Goal: Information Seeking & Learning: Check status

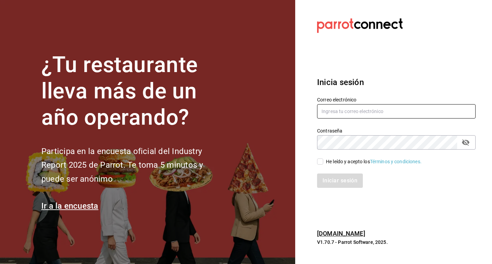
type input "gomezislasjatziri8@gmail.com"
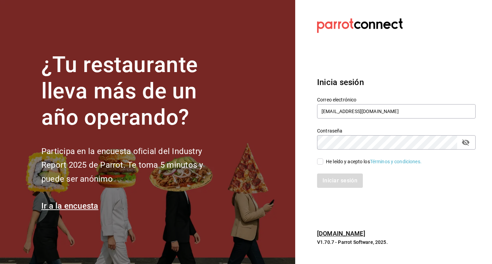
click at [321, 162] on input "He leído y acepto los Términos y condiciones." at bounding box center [320, 161] width 6 height 6
checkbox input "true"
click at [325, 179] on button "Iniciar sesión" at bounding box center [340, 181] width 46 height 14
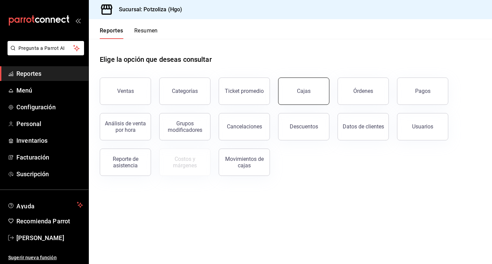
click at [309, 92] on div "Cajas" at bounding box center [304, 91] width 14 height 8
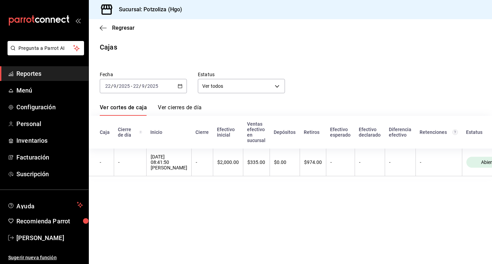
click at [179, 85] on \(Stroke\) "button" at bounding box center [180, 86] width 4 height 4
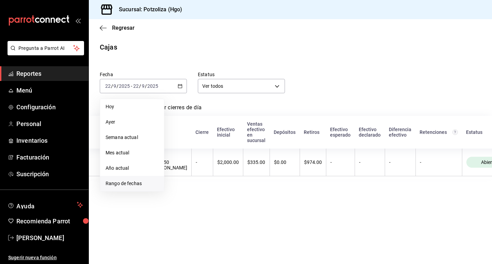
click at [140, 183] on span "Rango de fechas" at bounding box center [132, 183] width 53 height 7
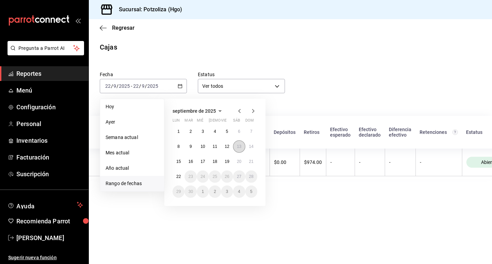
click at [242, 146] on button "13" at bounding box center [239, 146] width 12 height 12
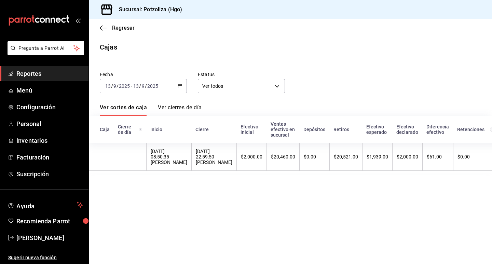
click at [179, 85] on icon "button" at bounding box center [180, 86] width 5 height 5
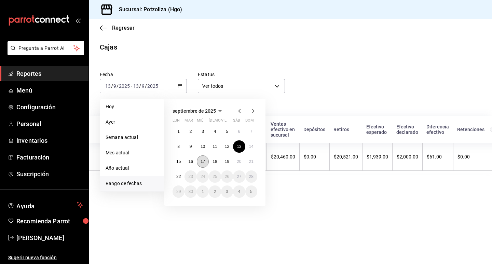
click at [203, 159] on button "17" at bounding box center [203, 161] width 12 height 12
click at [202, 163] on abbr "17" at bounding box center [203, 161] width 4 height 5
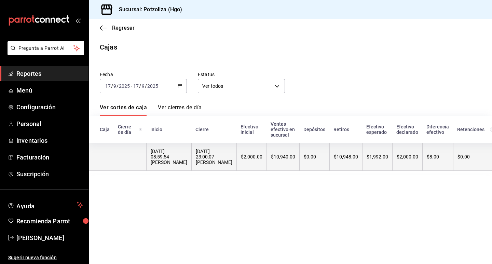
drag, startPoint x: 202, startPoint y: 163, endPoint x: 335, endPoint y: 162, distance: 132.9
click at [335, 162] on tr "- - [DATE] 08:59:54 [PERSON_NAME] [DATE] 23:00:07 [PERSON_NAME] $2,000.00 $10,9…" at bounding box center [324, 157] width 471 height 28
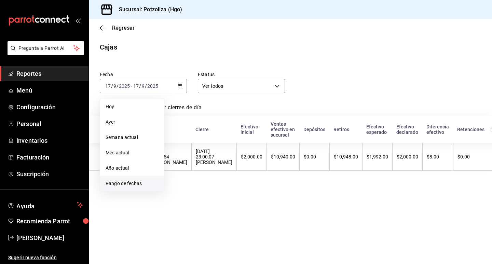
click at [128, 180] on li "Rango de fechas" at bounding box center [132, 183] width 64 height 15
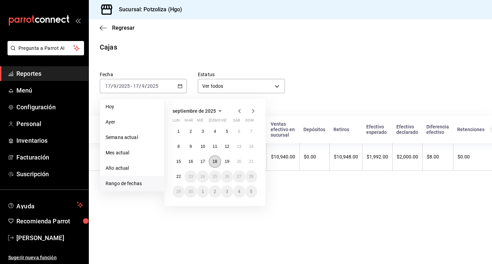
click at [217, 162] on abbr "18" at bounding box center [214, 161] width 4 height 5
click at [218, 161] on button "18" at bounding box center [215, 161] width 12 height 12
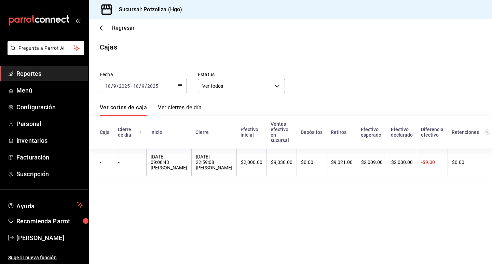
click at [180, 87] on icon "button" at bounding box center [180, 86] width 5 height 5
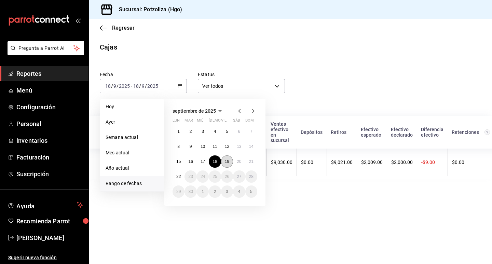
click at [225, 160] on abbr "19" at bounding box center [227, 161] width 4 height 5
click at [228, 160] on abbr "19" at bounding box center [227, 161] width 4 height 5
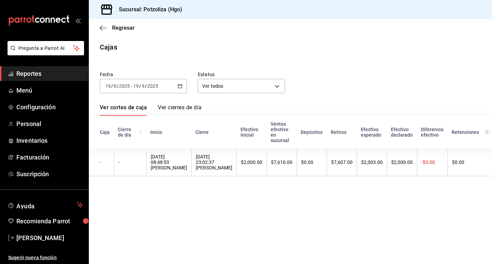
click at [181, 87] on icon "button" at bounding box center [180, 86] width 5 height 5
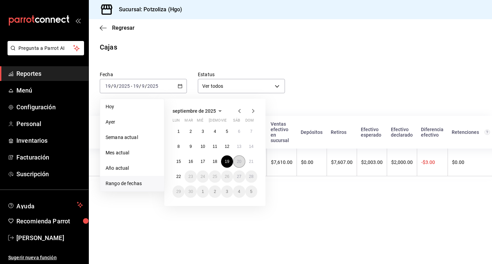
click at [240, 165] on button "20" at bounding box center [239, 161] width 12 height 12
click at [238, 164] on abbr "20" at bounding box center [239, 161] width 4 height 5
click at [238, 161] on abbr "20" at bounding box center [239, 161] width 4 height 5
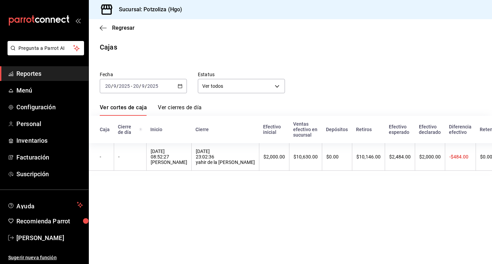
click at [183, 87] on div "[DATE] [DATE] - [DATE] [DATE]" at bounding box center [143, 86] width 87 height 14
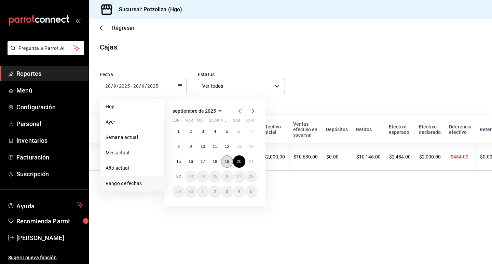
click at [229, 163] on abbr "19" at bounding box center [227, 161] width 4 height 5
click at [225, 161] on abbr "19" at bounding box center [227, 161] width 4 height 5
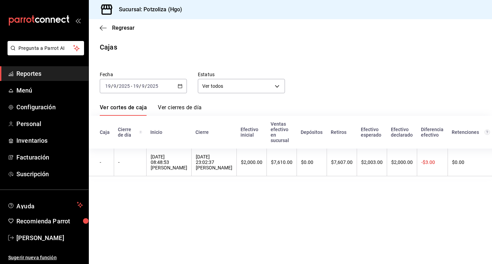
click at [182, 84] on icon "button" at bounding box center [180, 86] width 5 height 5
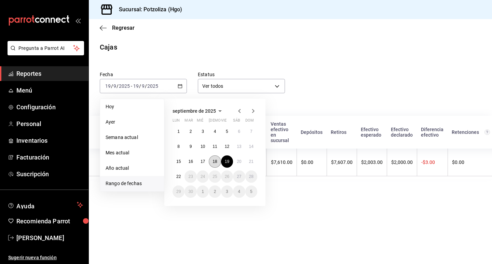
click at [213, 160] on abbr "18" at bounding box center [214, 161] width 4 height 5
click at [214, 162] on abbr "18" at bounding box center [214, 161] width 4 height 5
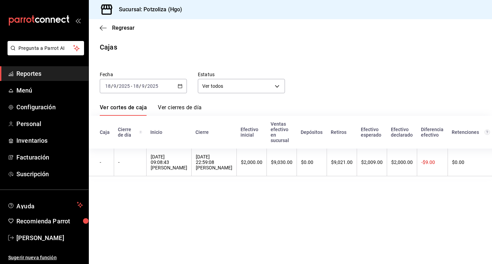
click at [181, 86] on icon "button" at bounding box center [180, 86] width 5 height 5
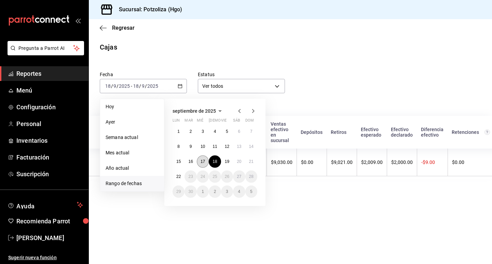
click at [206, 164] on button "17" at bounding box center [203, 161] width 12 height 12
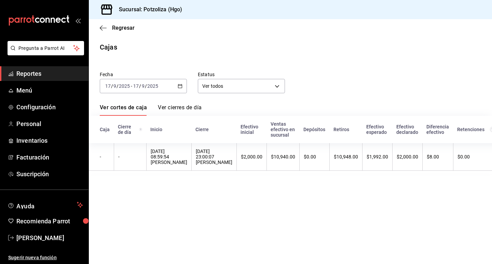
click at [179, 83] on div "[DATE] [DATE] - [DATE] [DATE]" at bounding box center [143, 86] width 87 height 14
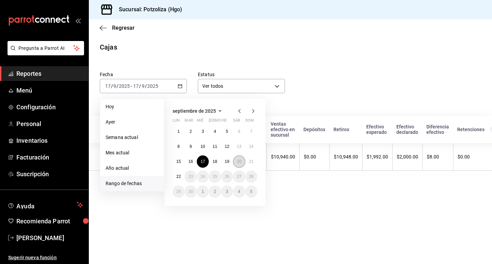
click at [242, 161] on button "20" at bounding box center [239, 161] width 12 height 12
click at [239, 162] on abbr "20" at bounding box center [239, 161] width 4 height 5
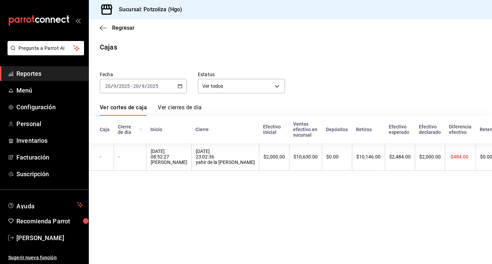
click at [182, 87] on \(Stroke\) "button" at bounding box center [180, 86] width 4 height 4
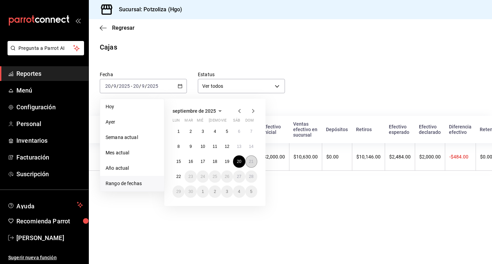
click at [252, 161] on abbr "21" at bounding box center [251, 161] width 4 height 5
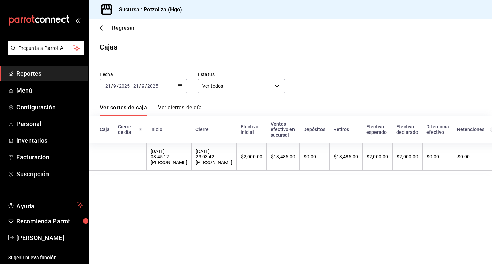
click at [177, 86] on div "[DATE] [DATE] - [DATE] [DATE]" at bounding box center [143, 86] width 87 height 14
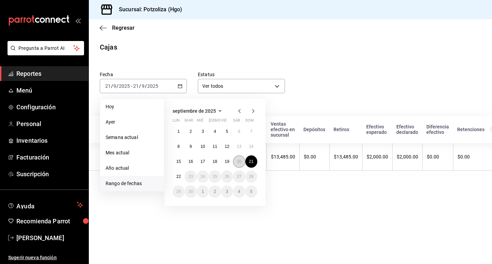
click at [240, 165] on button "20" at bounding box center [239, 161] width 12 height 12
click at [238, 161] on abbr "20" at bounding box center [239, 161] width 4 height 5
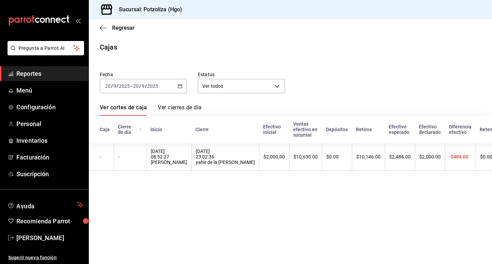
click at [182, 88] on \(Stroke\) "button" at bounding box center [180, 86] width 4 height 4
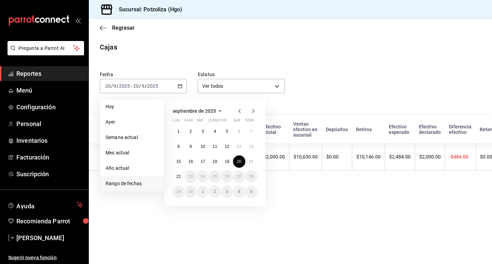
click at [260, 157] on div "septiembre de 2025 lun mar [PERSON_NAME] vie sáb dom 1 2 3 4 5 6 7 8 9 10 11 12…" at bounding box center [214, 152] width 101 height 107
click at [251, 163] on abbr "21" at bounding box center [251, 161] width 4 height 5
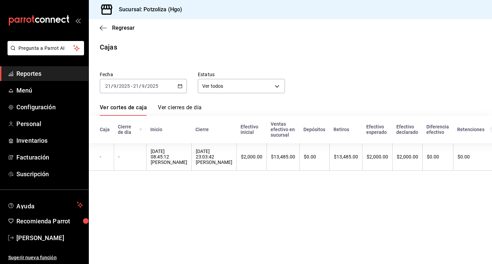
click at [182, 85] on \(Stroke\) "button" at bounding box center [180, 86] width 4 height 4
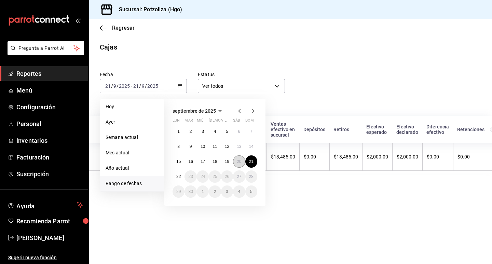
click at [236, 163] on button "20" at bounding box center [239, 161] width 12 height 12
click at [239, 158] on button "20" at bounding box center [239, 161] width 12 height 12
